Goal: Information Seeking & Learning: Understand process/instructions

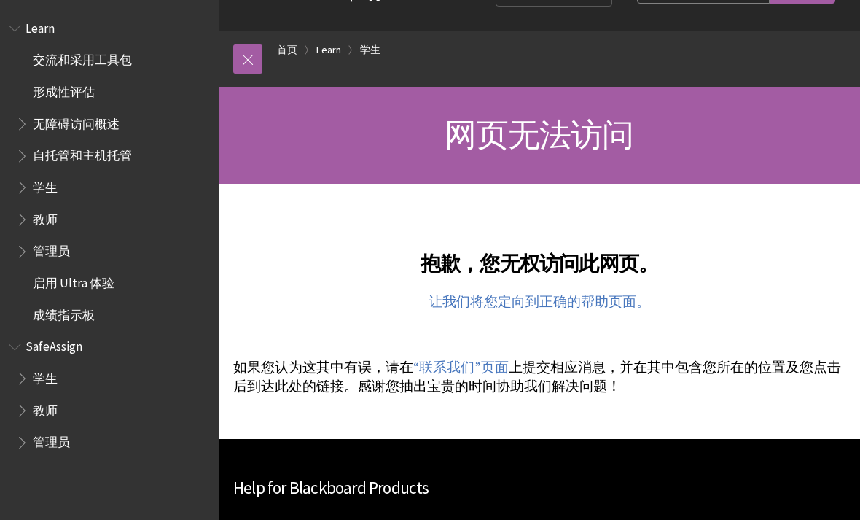
scroll to position [47, 0]
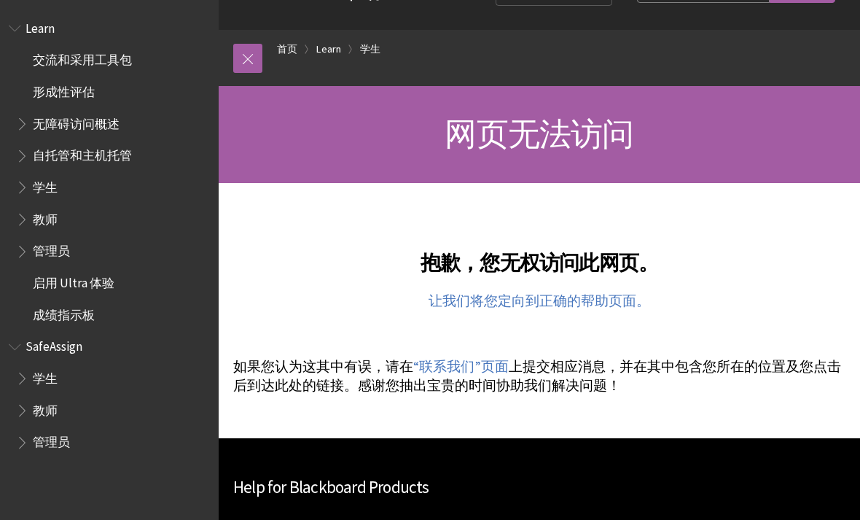
click at [617, 306] on link "让我们将您定向到正确的帮助页面。" at bounding box center [540, 300] width 222 height 17
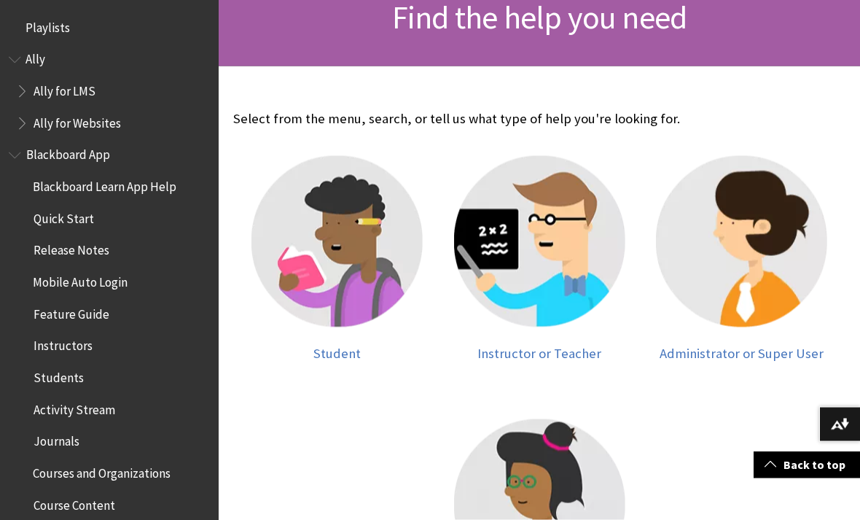
scroll to position [239, 0]
click at [327, 288] on img at bounding box center [337, 240] width 171 height 171
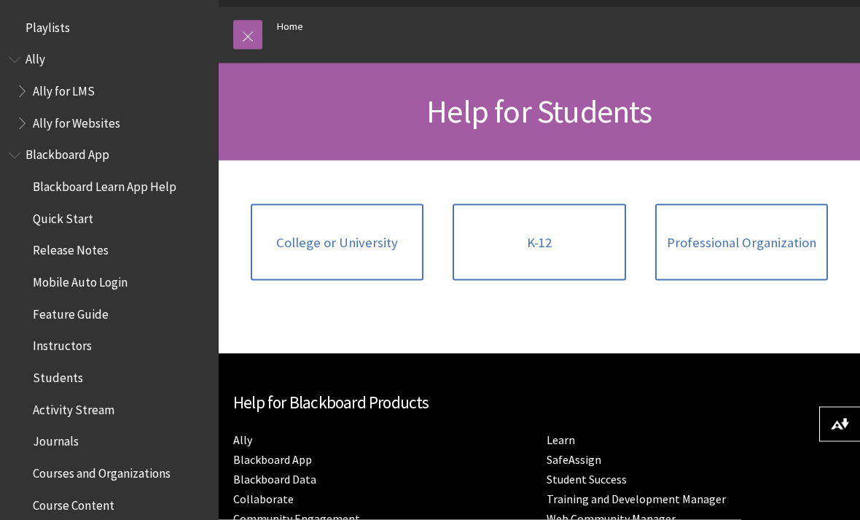
scroll to position [144, 0]
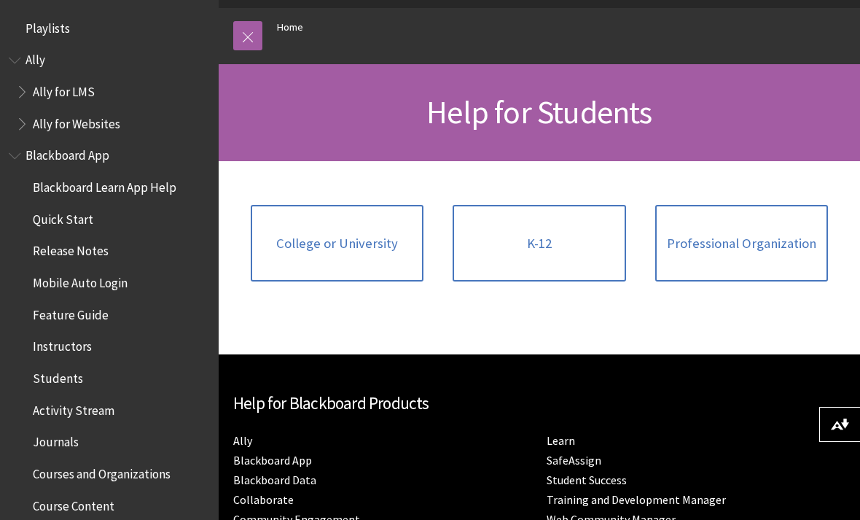
click at [306, 241] on span "College or University" at bounding box center [337, 244] width 122 height 16
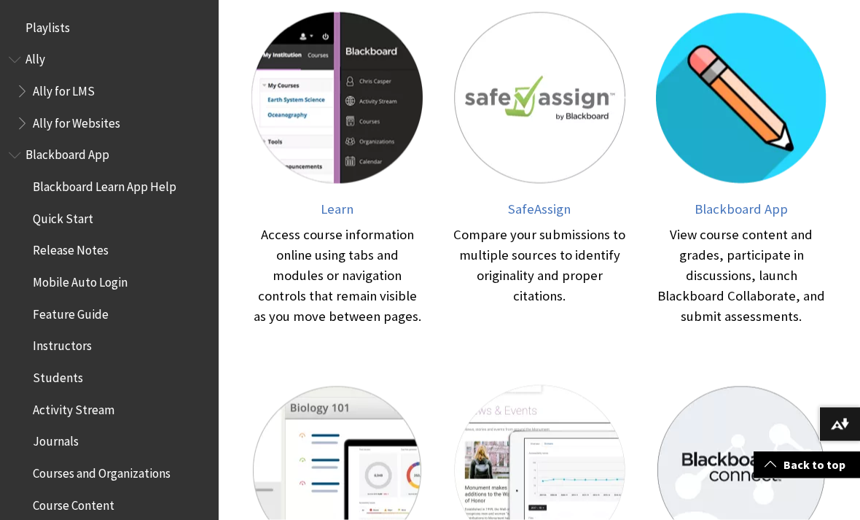
scroll to position [301, 0]
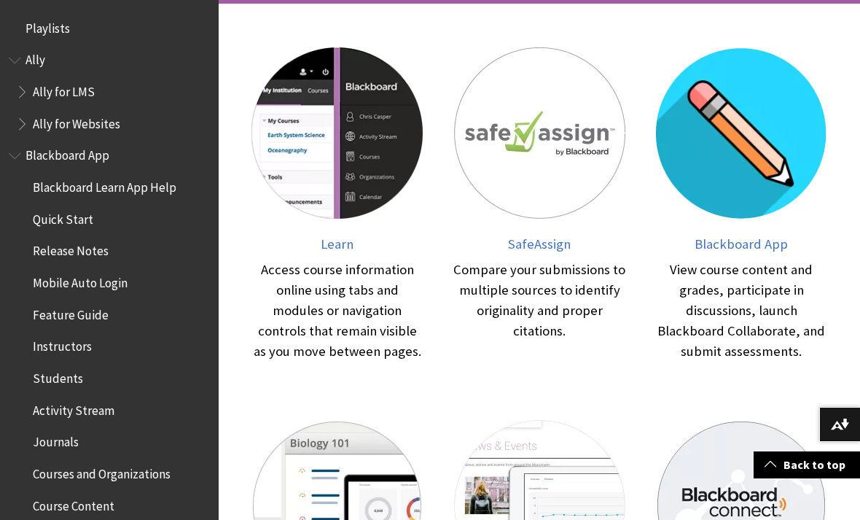
click at [328, 244] on span "Learn" at bounding box center [337, 244] width 33 height 17
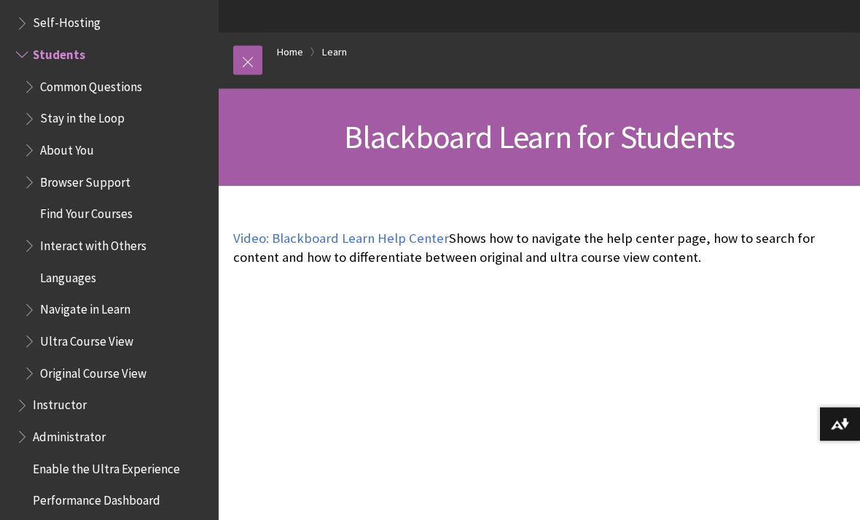
scroll to position [122, 0]
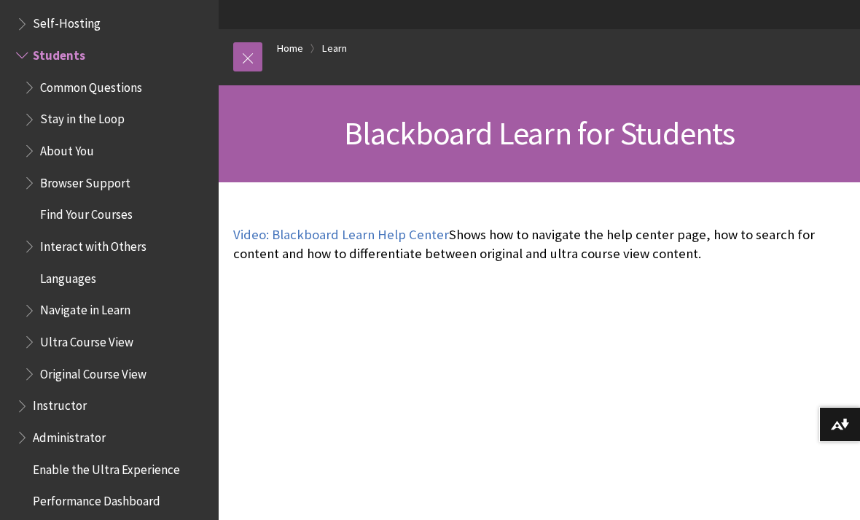
click at [257, 228] on link "Video: Blackboard Learn Help Center" at bounding box center [341, 234] width 216 height 17
